Goal: Transaction & Acquisition: Obtain resource

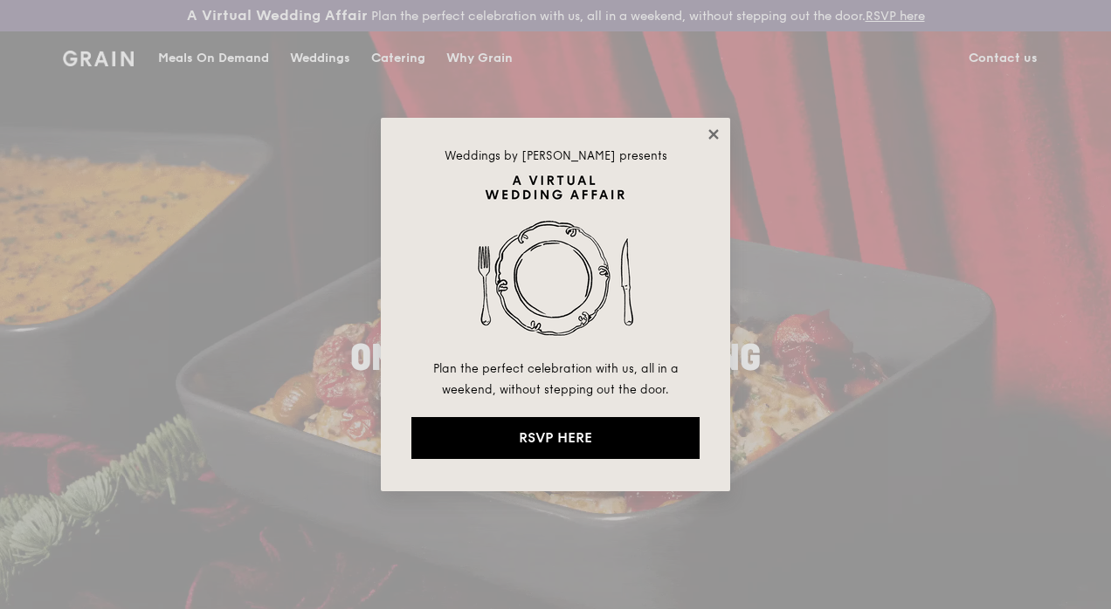
click at [714, 131] on icon at bounding box center [713, 134] width 10 height 10
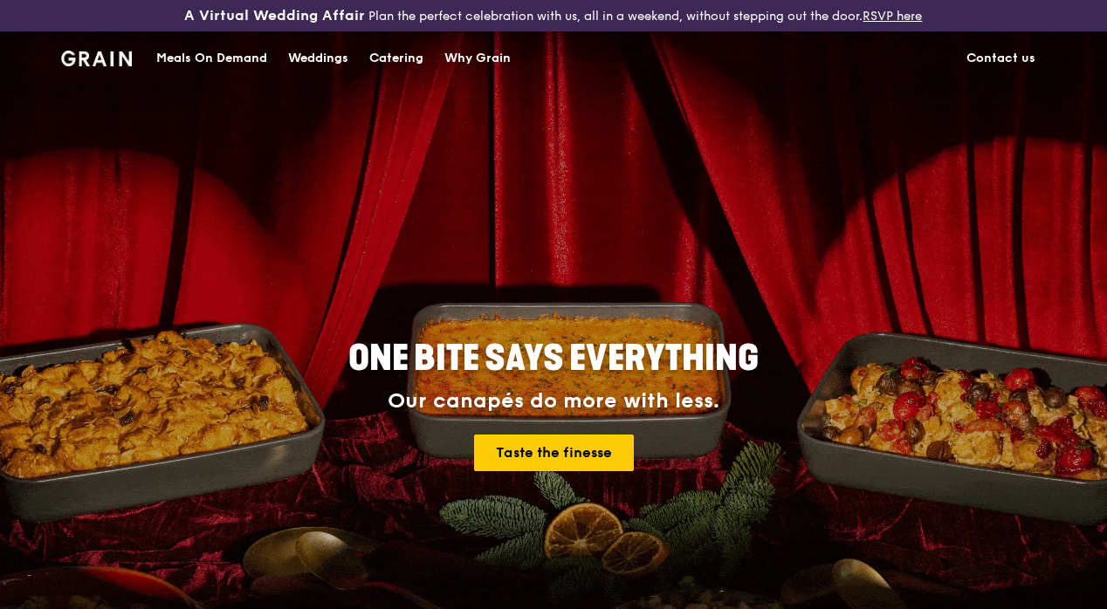
click at [405, 70] on div "Catering" at bounding box center [396, 58] width 54 height 52
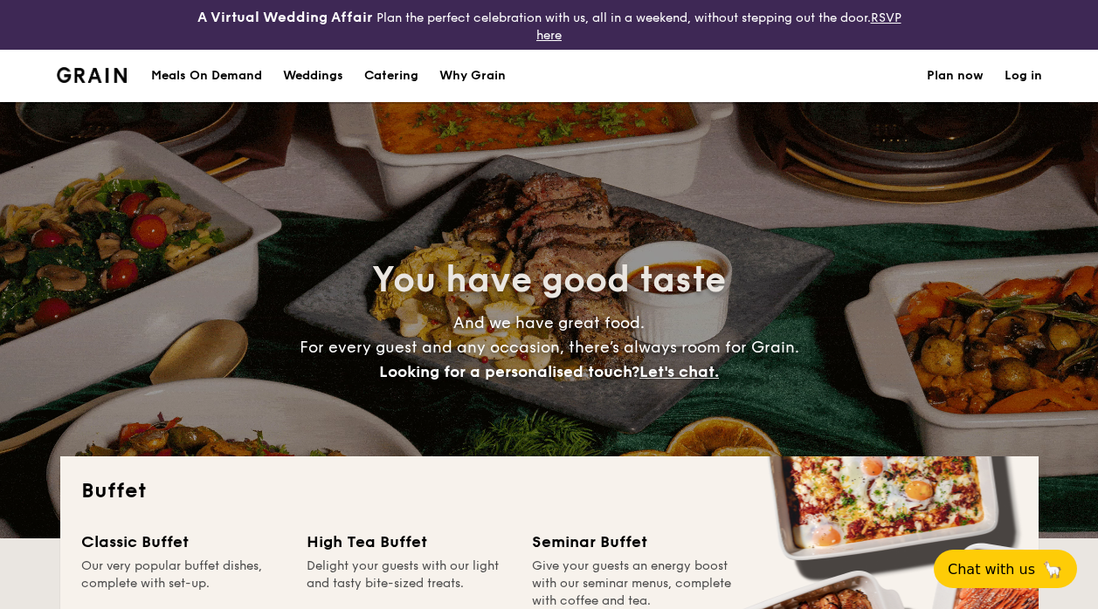
select select
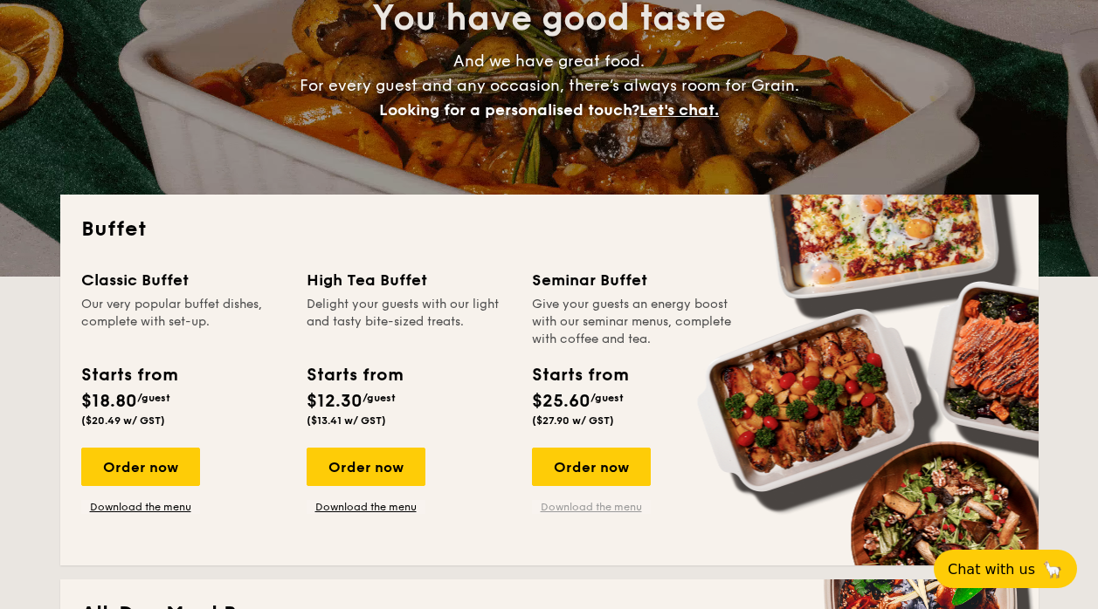
click at [607, 506] on link "Download the menu" at bounding box center [591, 507] width 119 height 14
